Goal: Navigation & Orientation: Find specific page/section

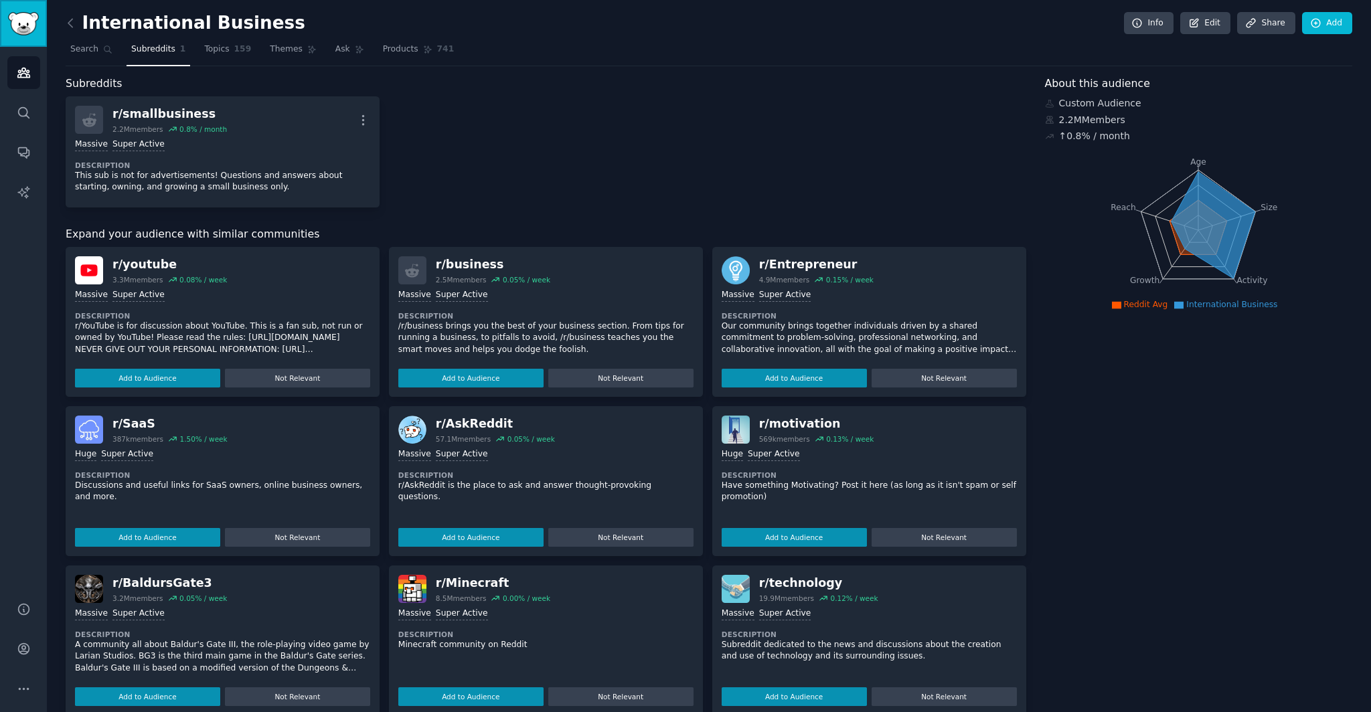
click at [8, 21] on img "Sidebar" at bounding box center [23, 23] width 31 height 23
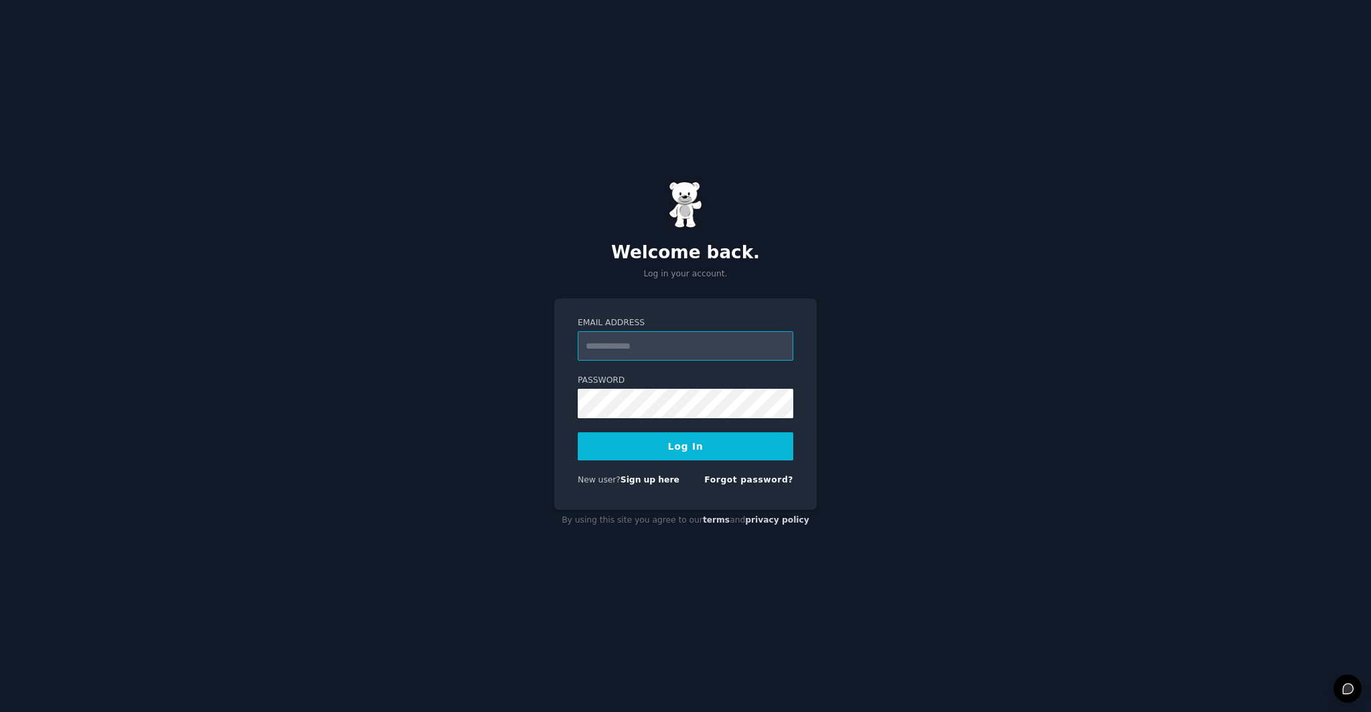
click at [639, 351] on input "Email Address" at bounding box center [686, 345] width 216 height 29
type input "**********"
click at [633, 449] on button "Log In" at bounding box center [686, 446] width 216 height 28
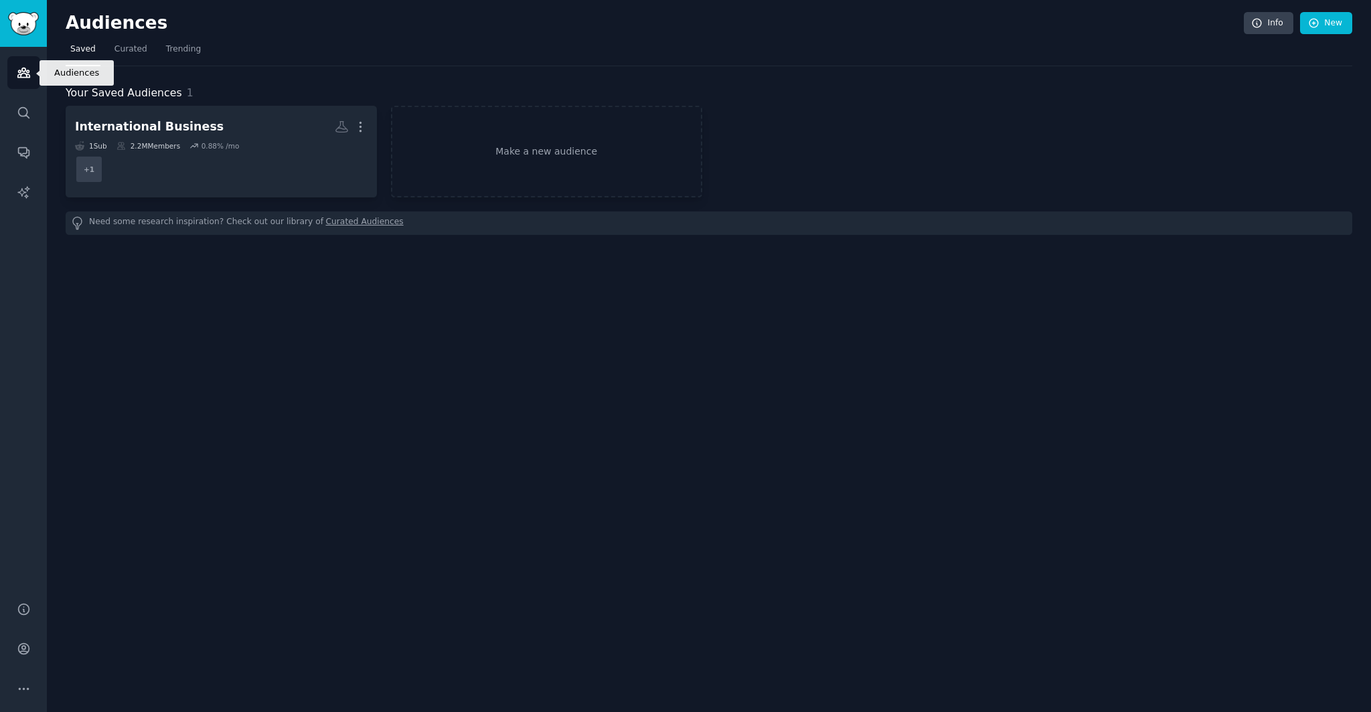
click at [23, 73] on icon "Sidebar" at bounding box center [23, 72] width 12 height 9
click at [32, 149] on link "Conversations" at bounding box center [23, 152] width 33 height 33
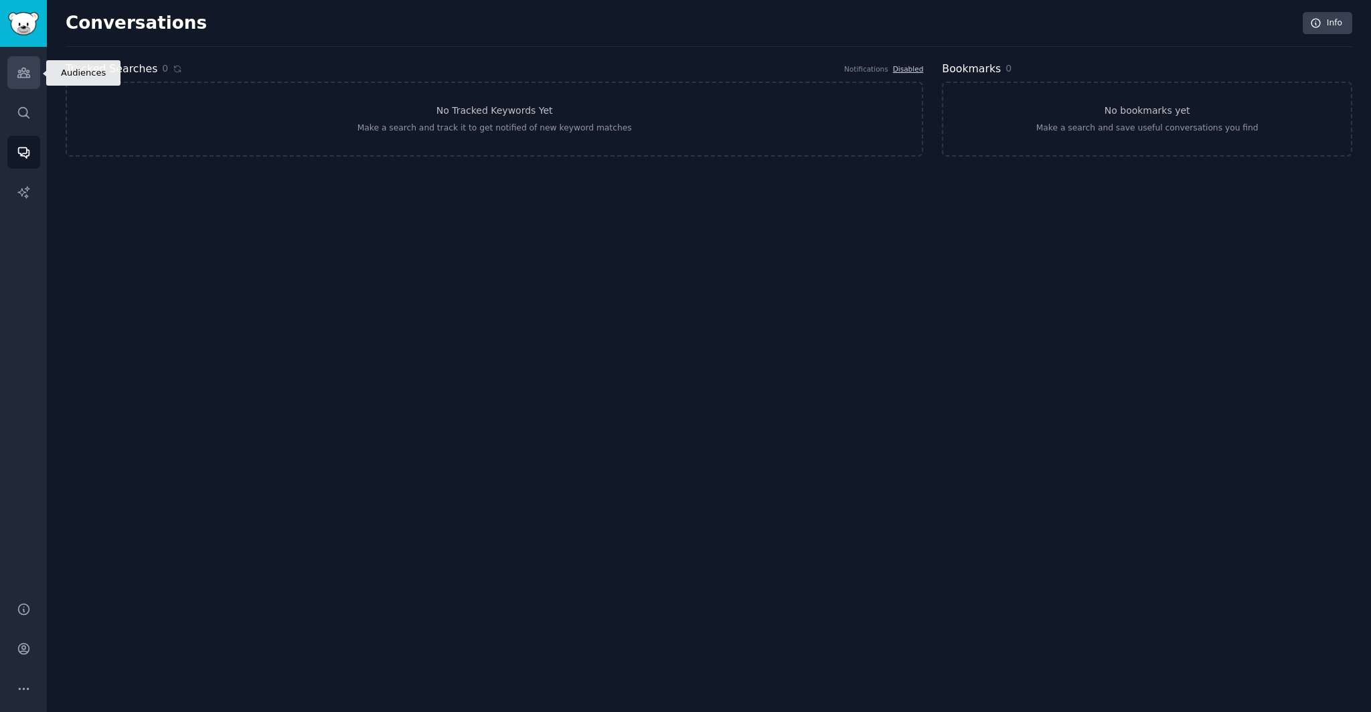
click at [15, 86] on link "Audiences" at bounding box center [23, 72] width 33 height 33
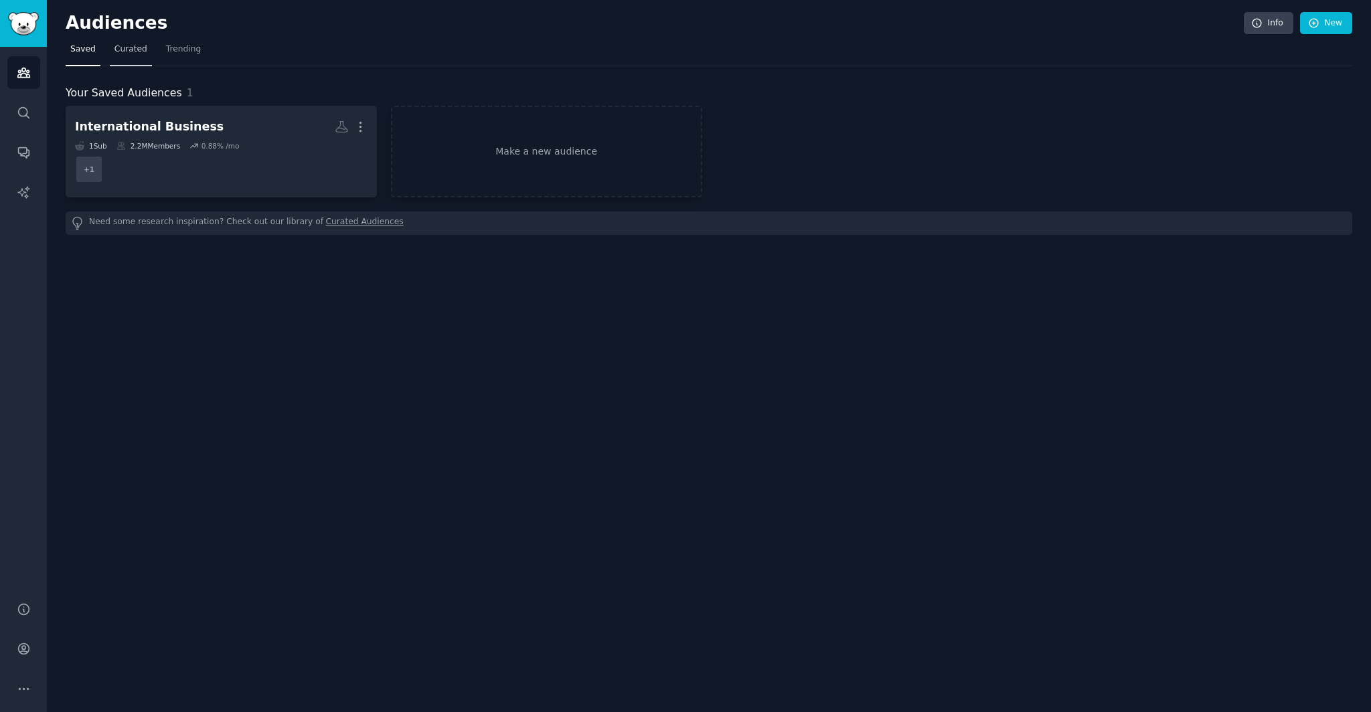
click at [137, 58] on link "Curated" at bounding box center [131, 52] width 42 height 27
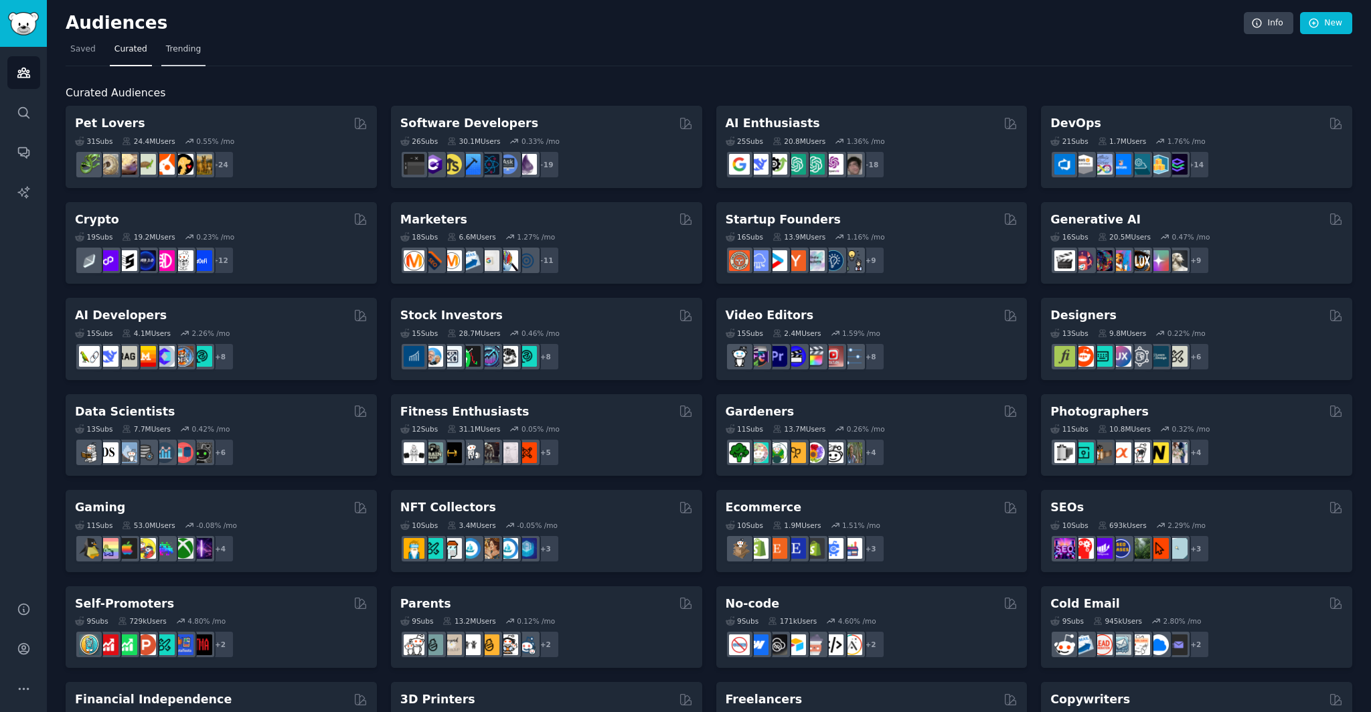
click at [187, 48] on span "Trending" at bounding box center [183, 50] width 35 height 12
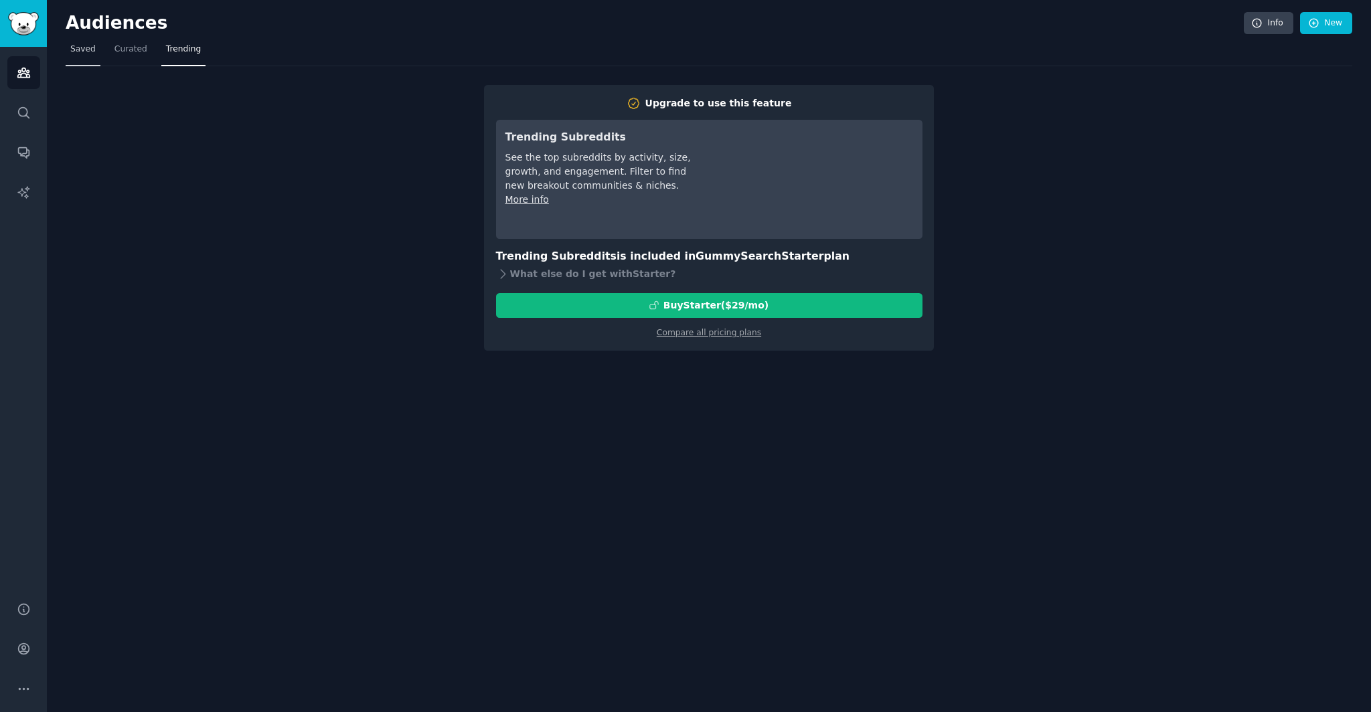
click at [80, 46] on span "Saved" at bounding box center [82, 50] width 25 height 12
